Goal: Navigation & Orientation: Understand site structure

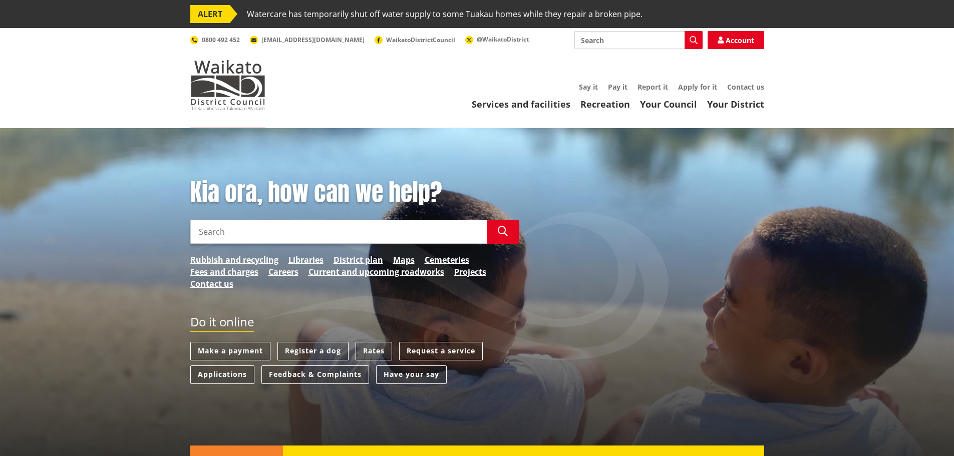
click at [597, 43] on input "Search" at bounding box center [639, 40] width 128 height 18
type input "SNA"
click at [696, 37] on icon "button" at bounding box center [694, 40] width 8 height 8
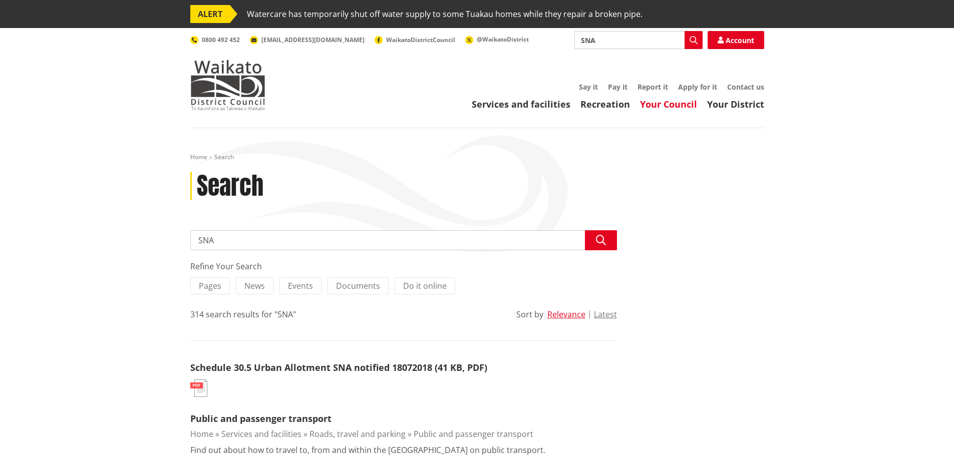
click at [669, 102] on link "Your Council" at bounding box center [668, 104] width 57 height 12
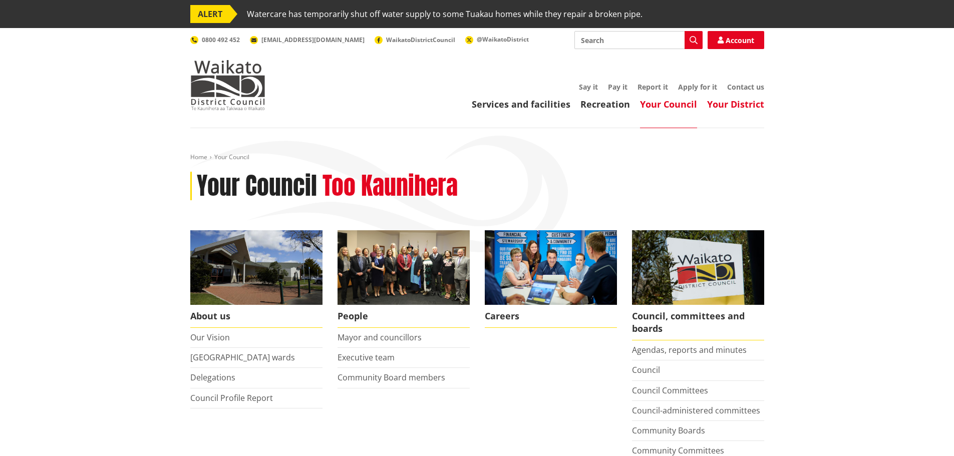
click at [717, 104] on link "Your District" at bounding box center [735, 104] width 57 height 12
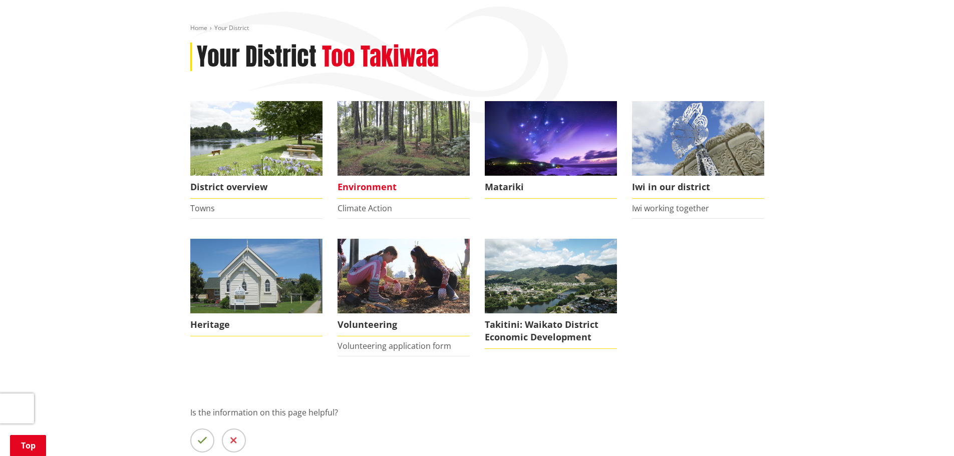
scroll to position [150, 0]
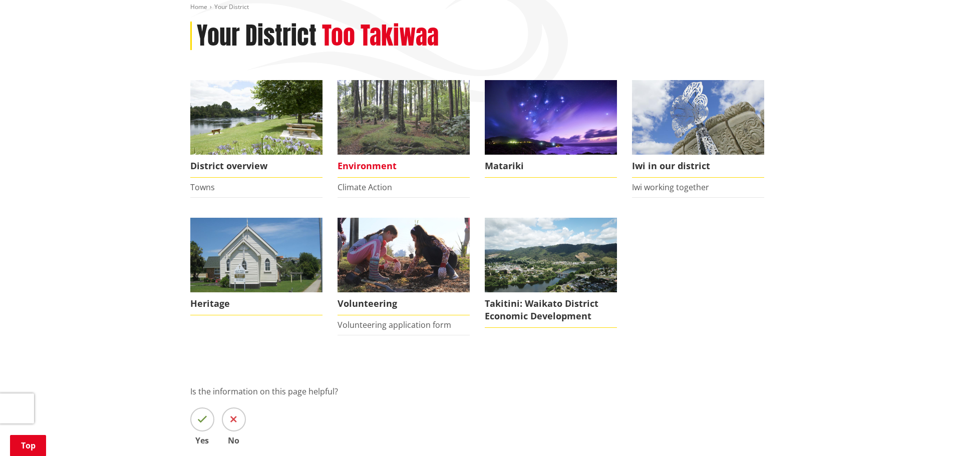
click at [365, 164] on span "Environment" at bounding box center [404, 166] width 132 height 23
